Goal: Obtain resource: Obtain resource

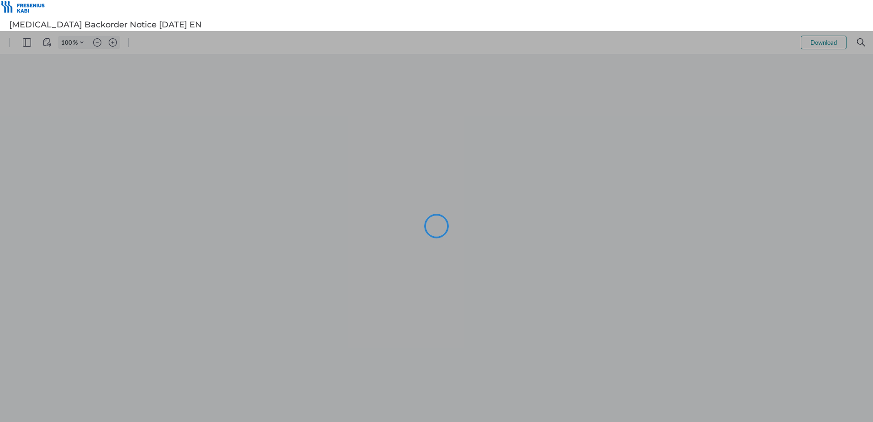
type input "101"
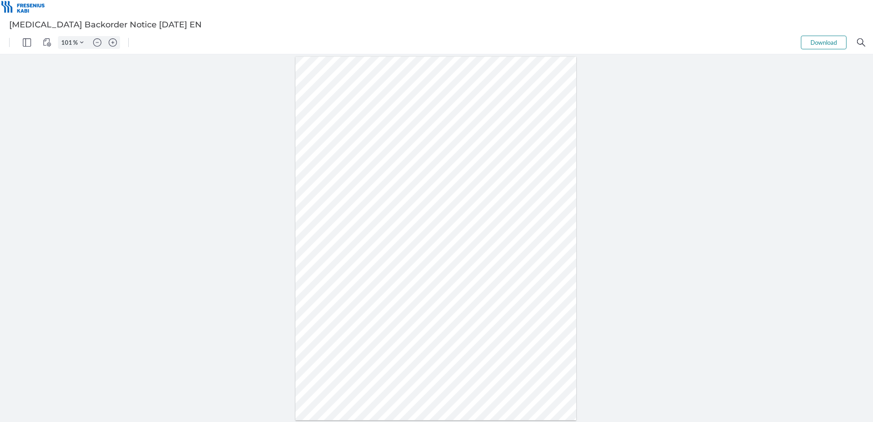
click at [396, 222] on div at bounding box center [435, 239] width 281 height 364
click at [396, 224] on div at bounding box center [435, 239] width 281 height 364
drag, startPoint x: 395, startPoint y: 221, endPoint x: 403, endPoint y: 221, distance: 8.2
click at [403, 221] on div at bounding box center [435, 239] width 281 height 364
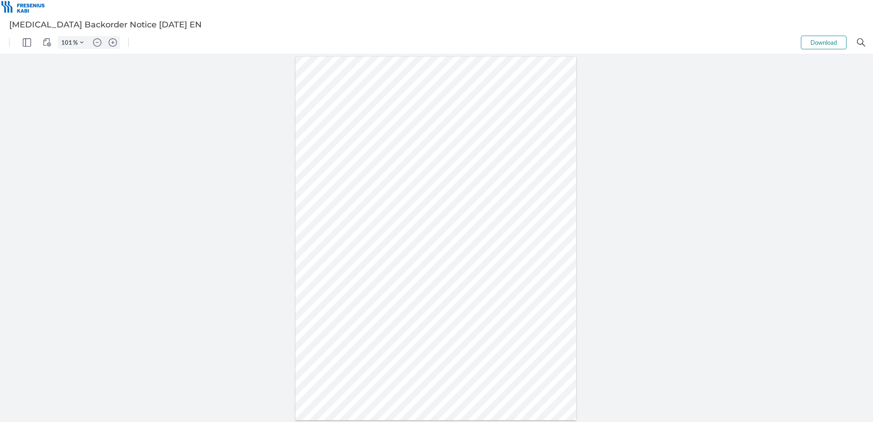
click at [398, 276] on div at bounding box center [435, 239] width 281 height 364
drag, startPoint x: 422, startPoint y: 276, endPoint x: 435, endPoint y: 277, distance: 12.3
click at [435, 277] on div at bounding box center [435, 239] width 281 height 364
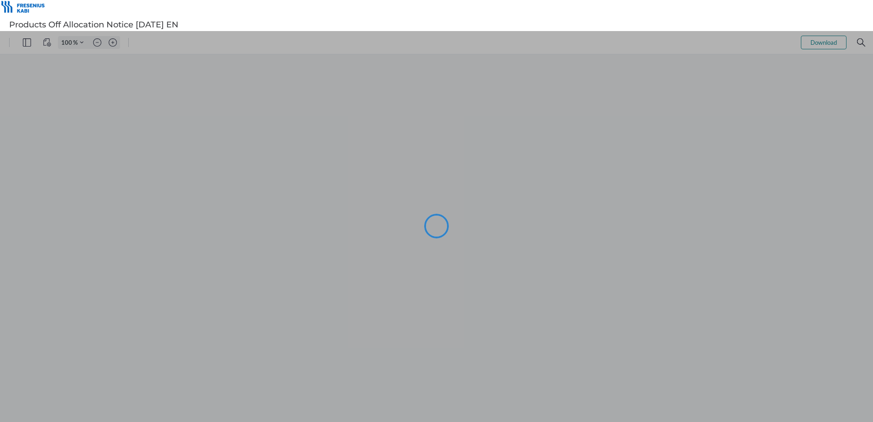
type input "101"
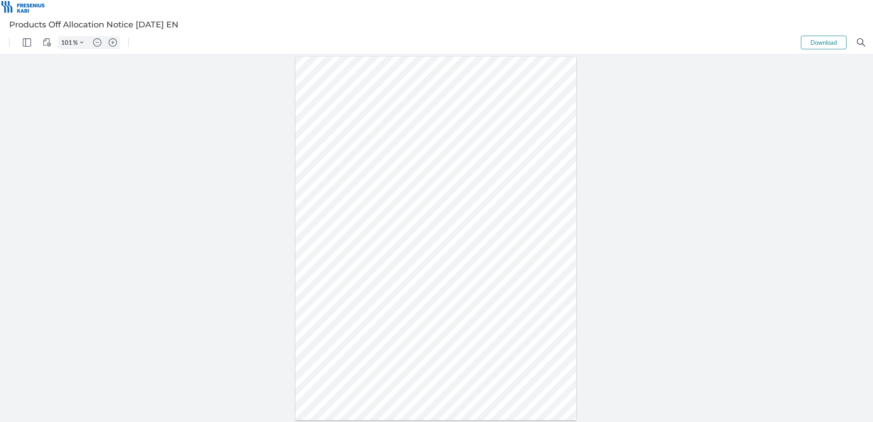
click at [412, 230] on div at bounding box center [435, 239] width 281 height 364
click at [413, 231] on div at bounding box center [435, 239] width 281 height 364
drag, startPoint x: 407, startPoint y: 231, endPoint x: 421, endPoint y: 232, distance: 13.8
click at [421, 232] on div at bounding box center [435, 239] width 281 height 364
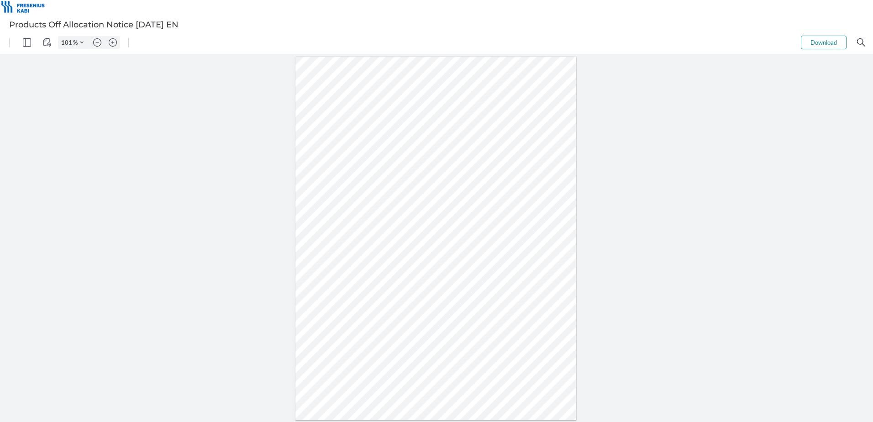
click at [415, 248] on div at bounding box center [435, 239] width 281 height 364
drag, startPoint x: 408, startPoint y: 244, endPoint x: 419, endPoint y: 246, distance: 11.6
click at [419, 246] on div at bounding box center [435, 239] width 281 height 364
click at [416, 232] on div at bounding box center [435, 239] width 281 height 364
drag, startPoint x: 407, startPoint y: 230, endPoint x: 420, endPoint y: 231, distance: 12.8
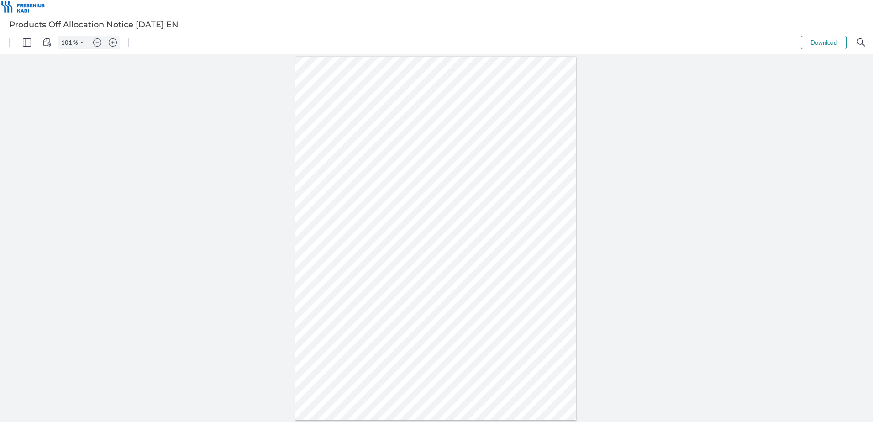
click at [420, 231] on div at bounding box center [435, 239] width 281 height 364
click at [410, 248] on div at bounding box center [435, 239] width 281 height 364
drag, startPoint x: 408, startPoint y: 245, endPoint x: 419, endPoint y: 243, distance: 11.6
click at [419, 243] on div at bounding box center [435, 239] width 281 height 364
click at [413, 256] on div at bounding box center [435, 239] width 281 height 364
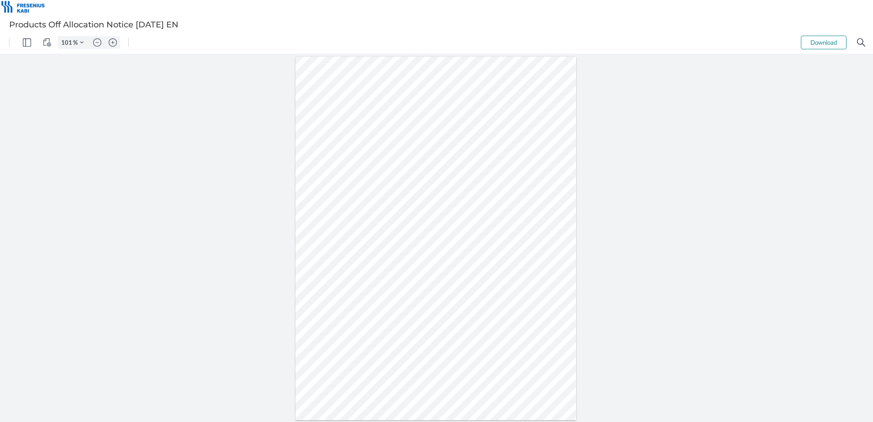
drag, startPoint x: 409, startPoint y: 256, endPoint x: 420, endPoint y: 257, distance: 10.5
click at [420, 257] on div at bounding box center [435, 239] width 281 height 364
click at [415, 273] on div at bounding box center [435, 239] width 281 height 364
drag, startPoint x: 407, startPoint y: 271, endPoint x: 420, endPoint y: 271, distance: 13.2
click at [420, 271] on div at bounding box center [435, 239] width 281 height 364
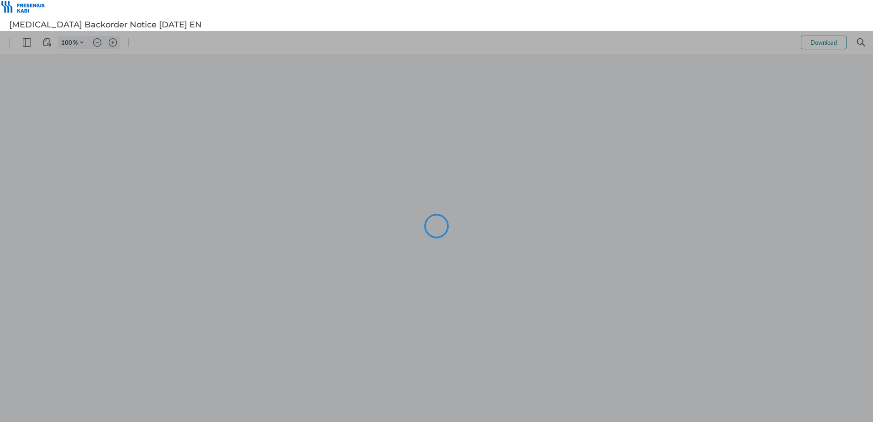
type input "101"
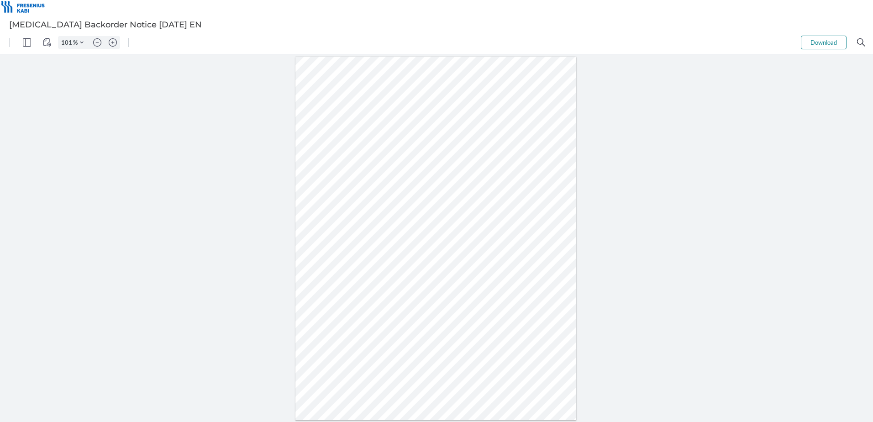
drag, startPoint x: 389, startPoint y: 220, endPoint x: 405, endPoint y: 221, distance: 16.0
click at [405, 221] on div at bounding box center [435, 239] width 281 height 364
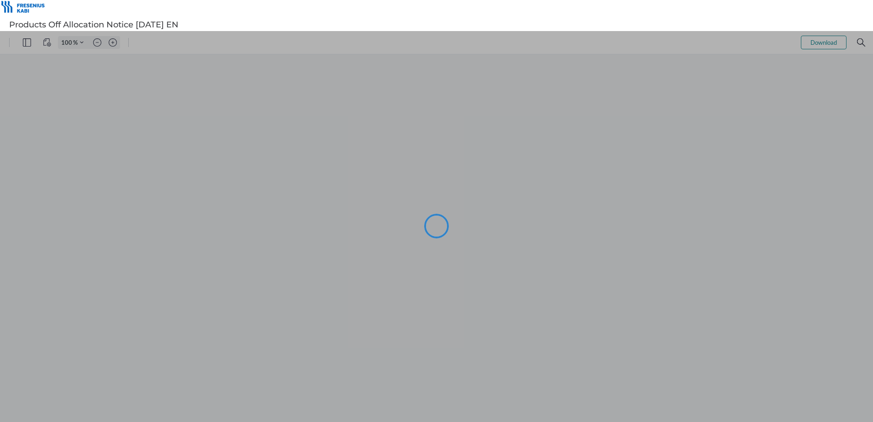
type input "101"
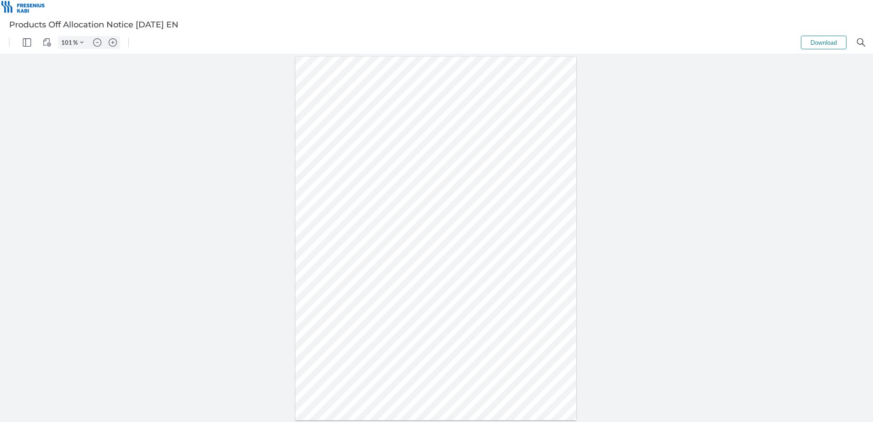
drag, startPoint x: 407, startPoint y: 230, endPoint x: 422, endPoint y: 230, distance: 15.5
click at [422, 230] on div at bounding box center [435, 239] width 281 height 364
click at [414, 246] on div at bounding box center [435, 239] width 281 height 364
drag, startPoint x: 408, startPoint y: 243, endPoint x: 420, endPoint y: 243, distance: 12.3
click at [420, 243] on div at bounding box center [435, 239] width 281 height 364
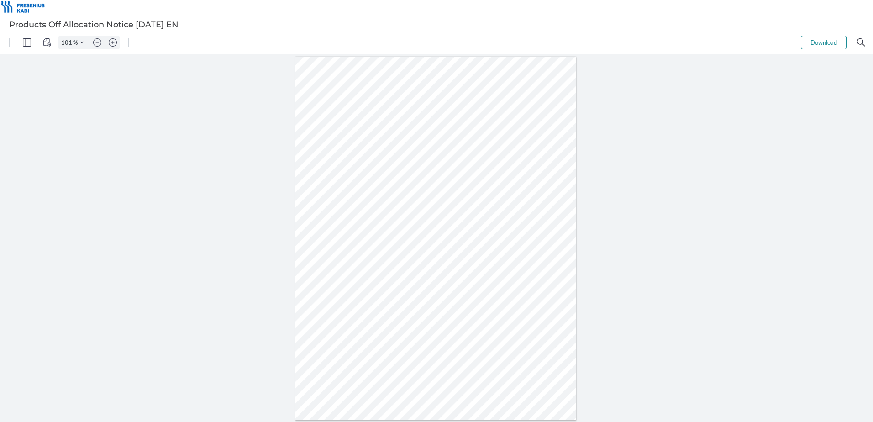
click at [413, 260] on div at bounding box center [435, 239] width 281 height 364
drag, startPoint x: 408, startPoint y: 257, endPoint x: 419, endPoint y: 257, distance: 10.5
click at [419, 257] on div at bounding box center [435, 239] width 281 height 364
click at [414, 272] on div at bounding box center [435, 239] width 281 height 364
drag, startPoint x: 408, startPoint y: 270, endPoint x: 420, endPoint y: 269, distance: 12.3
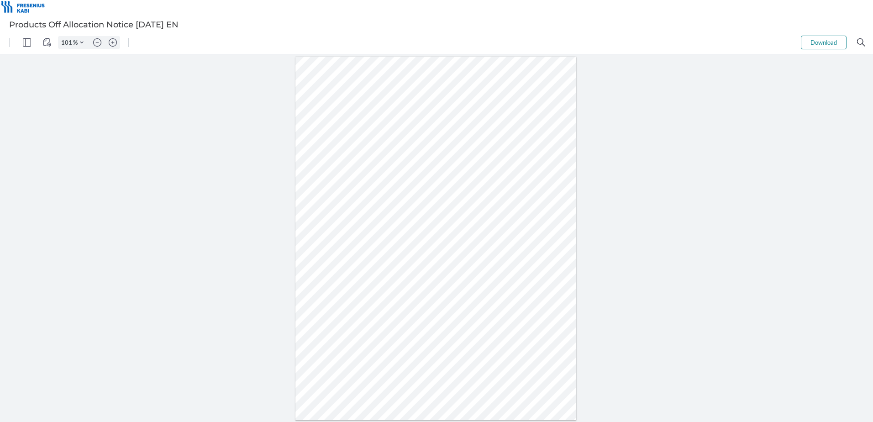
click at [420, 269] on div at bounding box center [435, 239] width 281 height 364
